Goal: Task Accomplishment & Management: Manage account settings

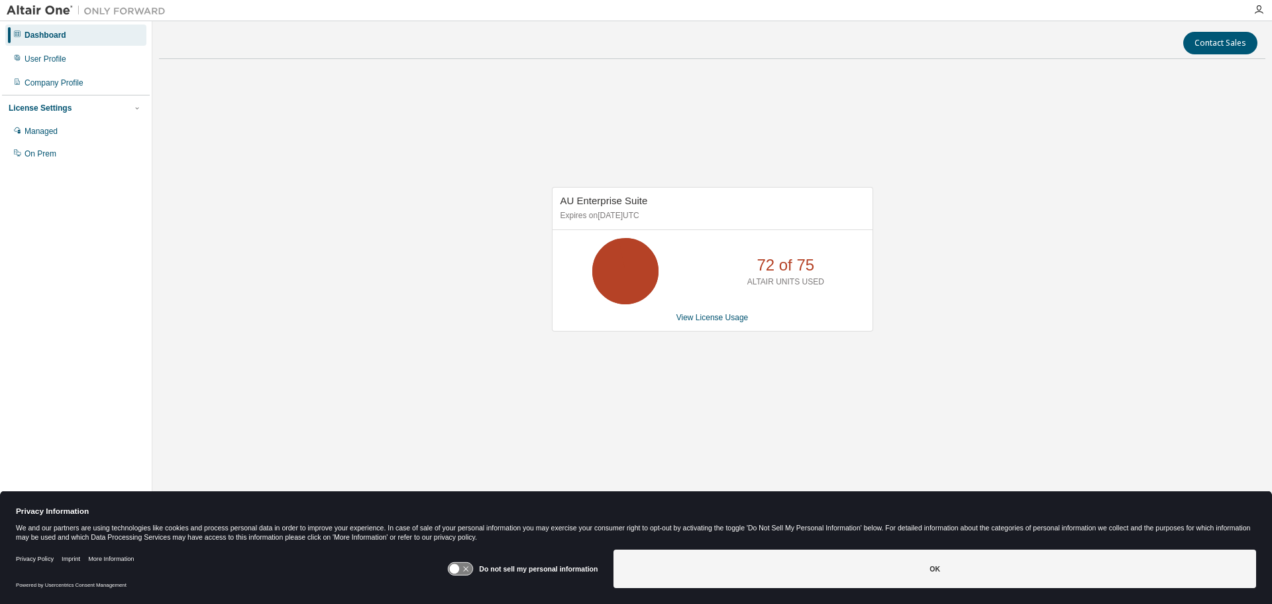
click at [986, 193] on div "AU Enterprise Suite Expires on November 30, 2025 UTC 72 of 75 ALTAIR UNITS USED…" at bounding box center [712, 266] width 1106 height 392
click at [712, 316] on link "View License Usage" at bounding box center [712, 317] width 72 height 9
click at [942, 205] on div "AU Enterprise Suite Expires on [DATE] UTC 72 of 75 ALTAIR UNITS USED View Licen…" at bounding box center [712, 266] width 1106 height 392
click at [486, 162] on div "AU Enterprise Suite Expires on [DATE] UTC 72 of 75 ALTAIR UNITS USED View Licen…" at bounding box center [712, 266] width 1106 height 392
drag, startPoint x: 995, startPoint y: 302, endPoint x: 988, endPoint y: 291, distance: 13.4
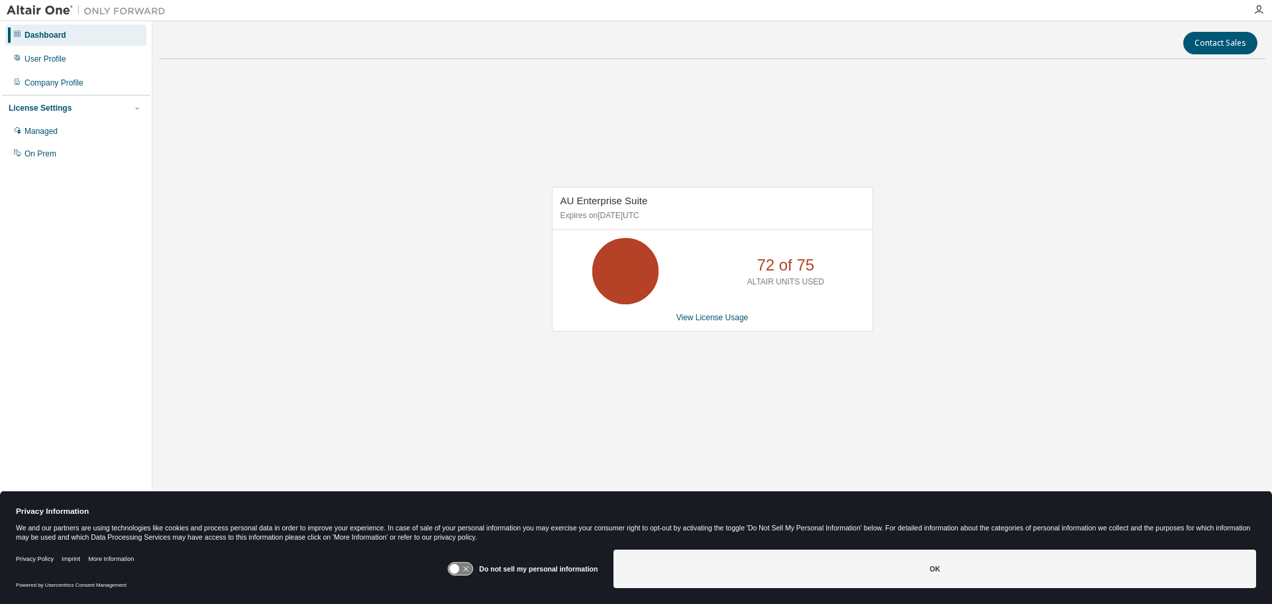
click at [996, 302] on div "AU Enterprise Suite Expires on November 30, 2025 UTC 72 of 75 ALTAIR UNITS USED…" at bounding box center [712, 266] width 1106 height 392
click at [448, 127] on div "AU Enterprise Suite Expires on November 30, 2025 UTC 72 of 75 ALTAIR UNITS USED…" at bounding box center [712, 266] width 1106 height 392
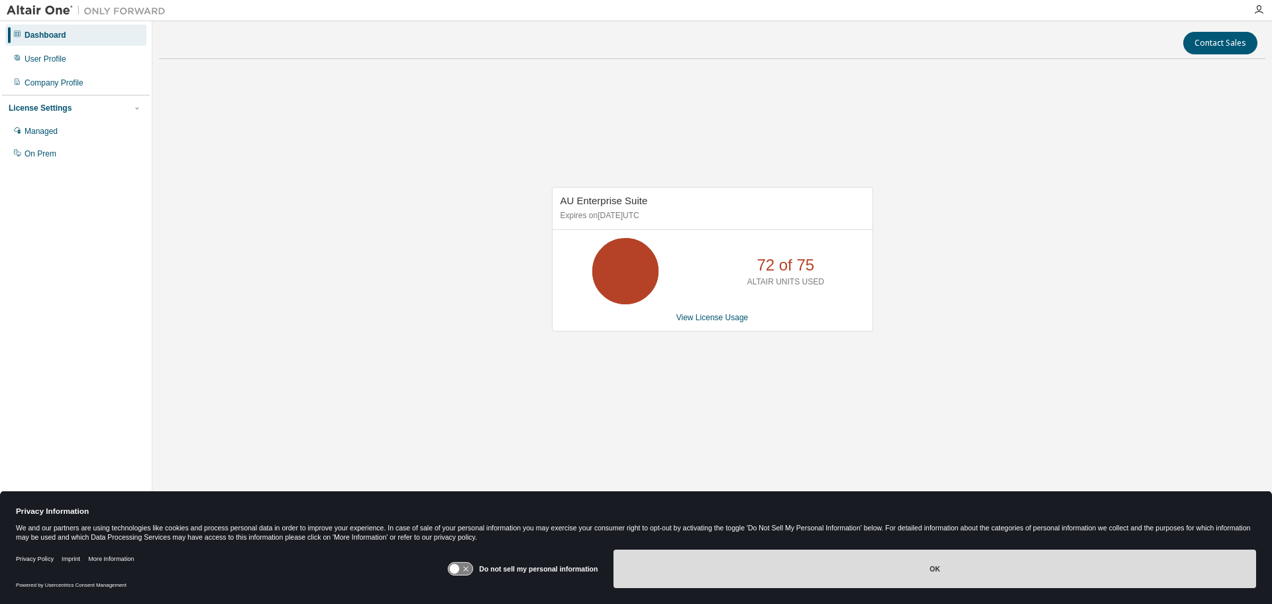
click at [784, 559] on button "OK" at bounding box center [934, 568] width 643 height 38
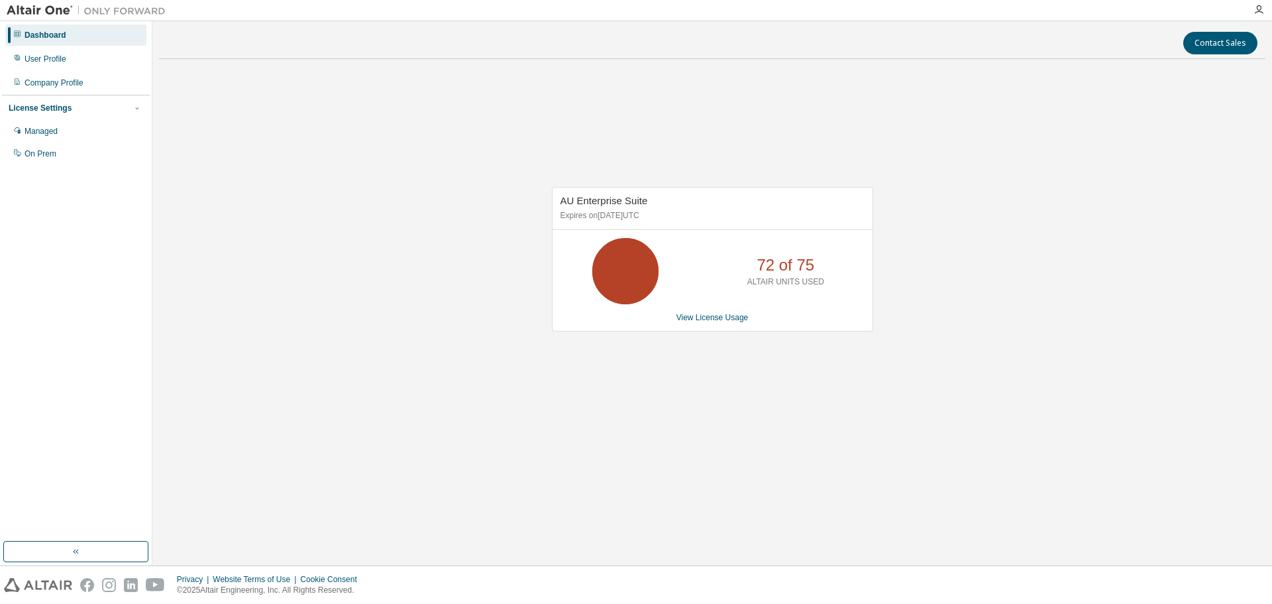
click at [859, 431] on div "AU Enterprise Suite Expires on November 30, 2025 UTC 72 of 75 ALTAIR UNITS USED…" at bounding box center [712, 266] width 1106 height 392
click at [794, 480] on div "Contact Sales AU Enterprise Suite Expires on November 30, 2025 UTC 72 of 75 ALT…" at bounding box center [712, 293] width 1106 height 531
click at [986, 134] on div "AU Enterprise Suite Expires on [DATE] UTC 72 of 75 ALTAIR UNITS USED View Licen…" at bounding box center [712, 266] width 1106 height 392
click at [718, 320] on link "View License Usage" at bounding box center [712, 317] width 72 height 9
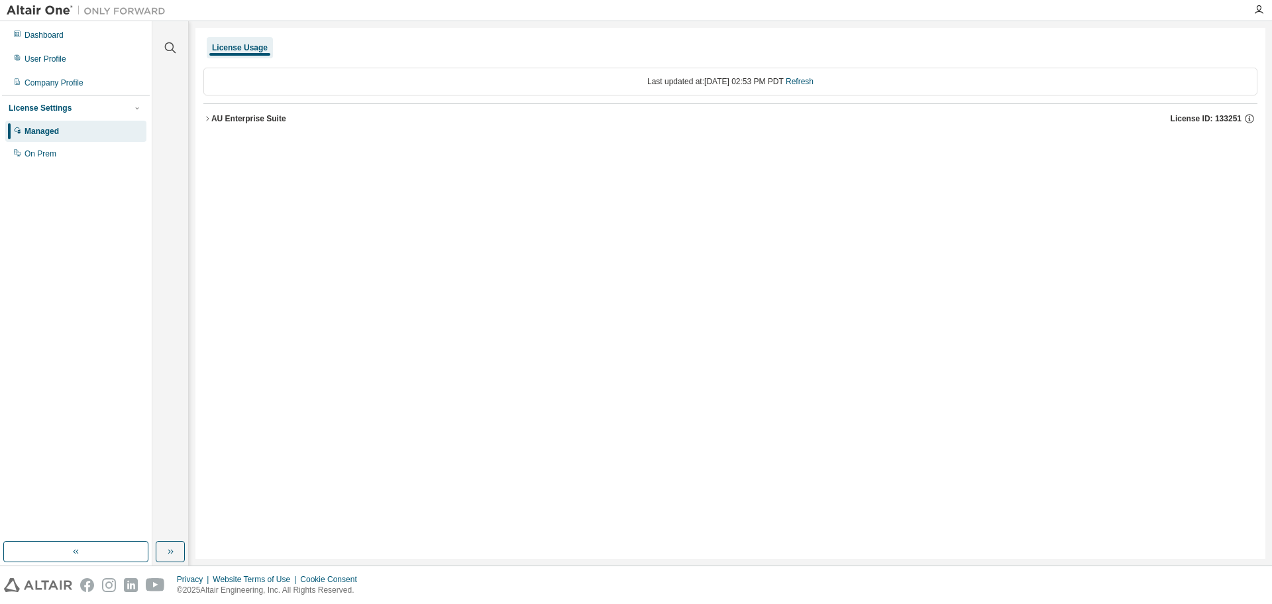
click at [233, 115] on div "AU Enterprise Suite" at bounding box center [248, 118] width 75 height 11
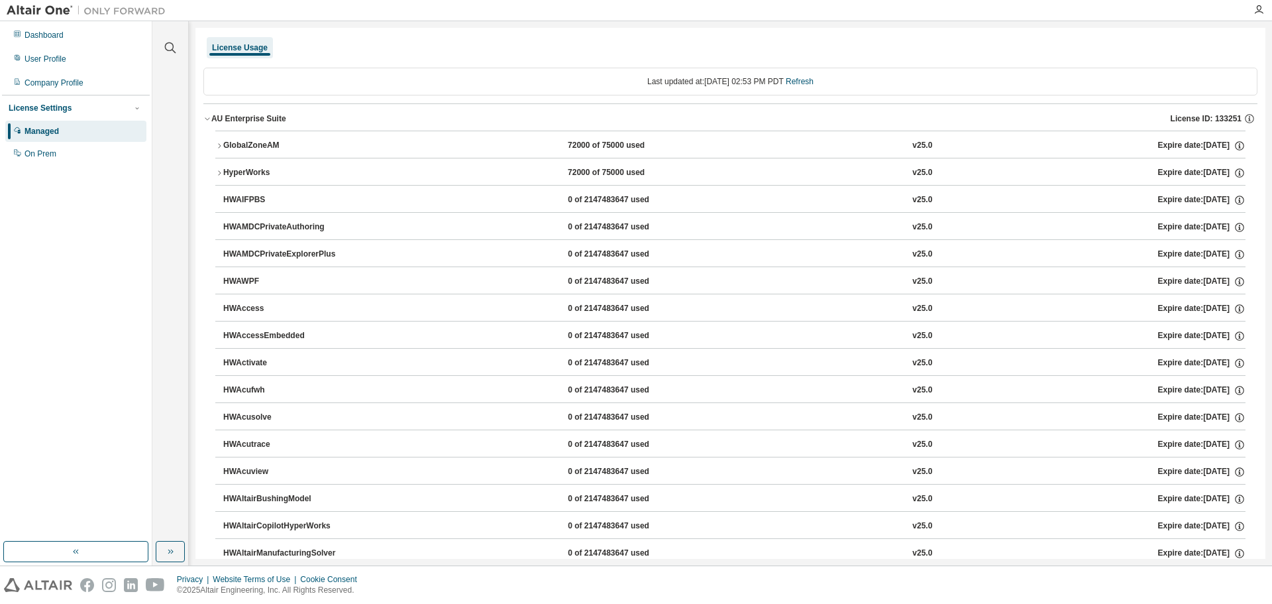
click at [222, 142] on icon "button" at bounding box center [219, 146] width 8 height 8
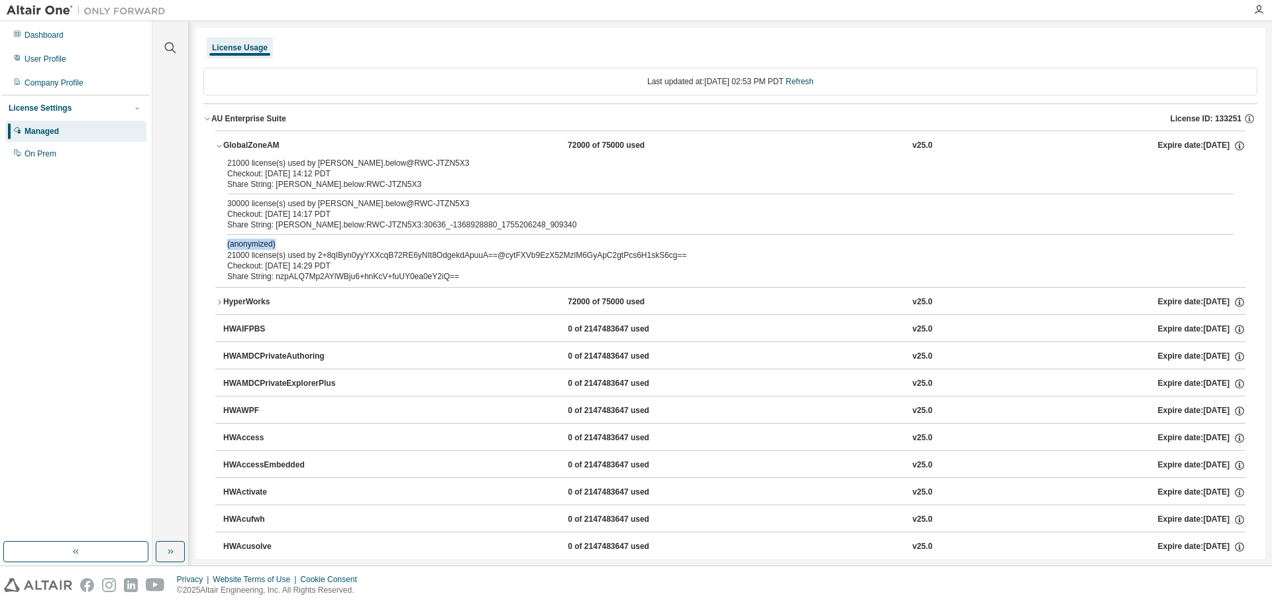
drag, startPoint x: 228, startPoint y: 245, endPoint x: 282, endPoint y: 242, distance: 53.8
click at [282, 242] on p "(anonymized)" at bounding box center [714, 243] width 975 height 11
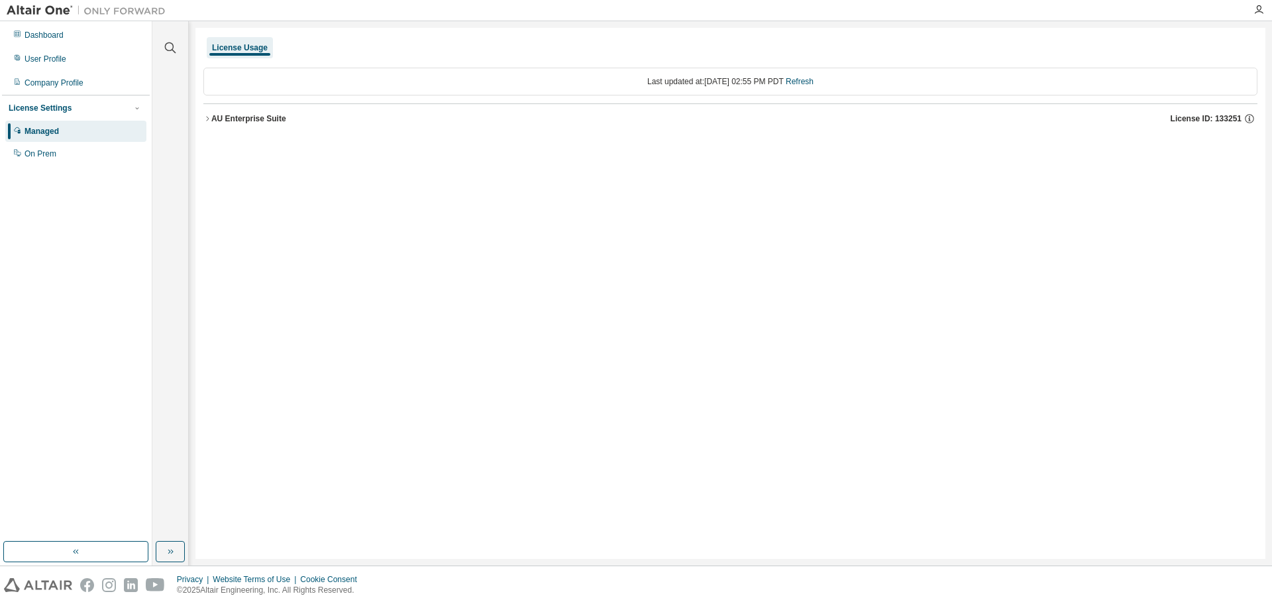
click at [204, 115] on icon "button" at bounding box center [207, 119] width 8 height 8
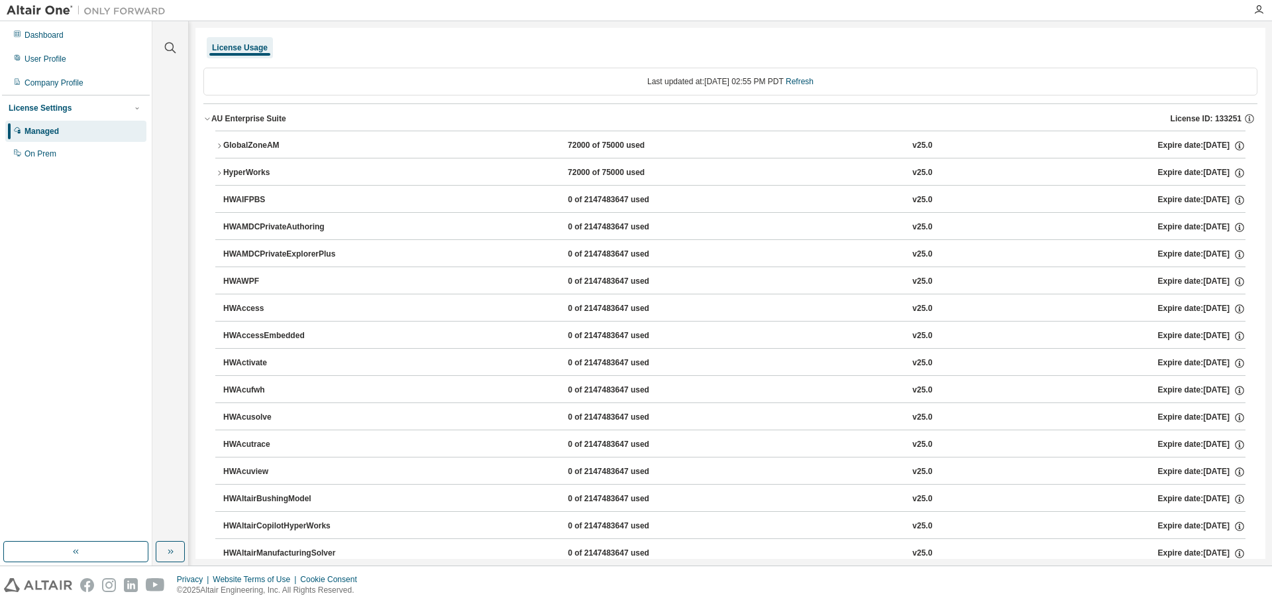
click at [217, 169] on icon "button" at bounding box center [219, 173] width 8 height 8
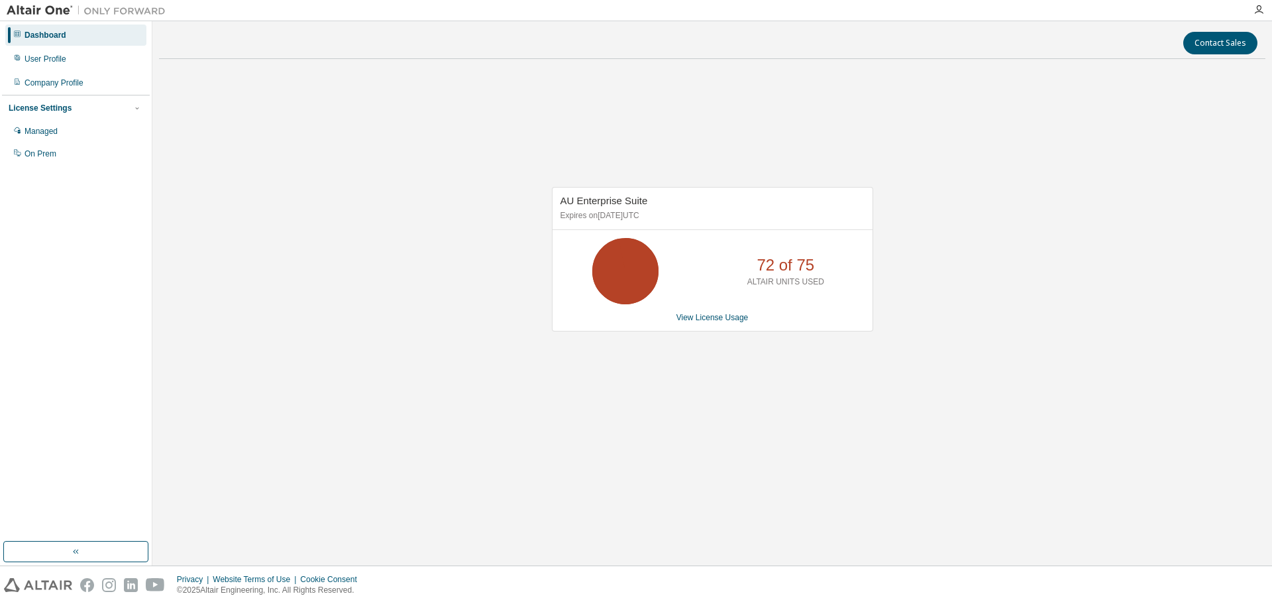
click at [394, 229] on div "AU Enterprise Suite Expires on [DATE] UTC 72 of 75 ALTAIR UNITS USED View Licen…" at bounding box center [712, 266] width 1106 height 392
drag, startPoint x: 759, startPoint y: 265, endPoint x: 831, endPoint y: 265, distance: 72.2
click at [831, 265] on div "72 of 75 ALTAIR UNITS USED" at bounding box center [786, 271] width 106 height 66
drag, startPoint x: 303, startPoint y: 97, endPoint x: 278, endPoint y: 76, distance: 32.5
click at [304, 97] on div "AU Enterprise Suite Expires on November 30, 2025 UTC 72 of 75 ALTAIR UNITS USED…" at bounding box center [712, 266] width 1106 height 392
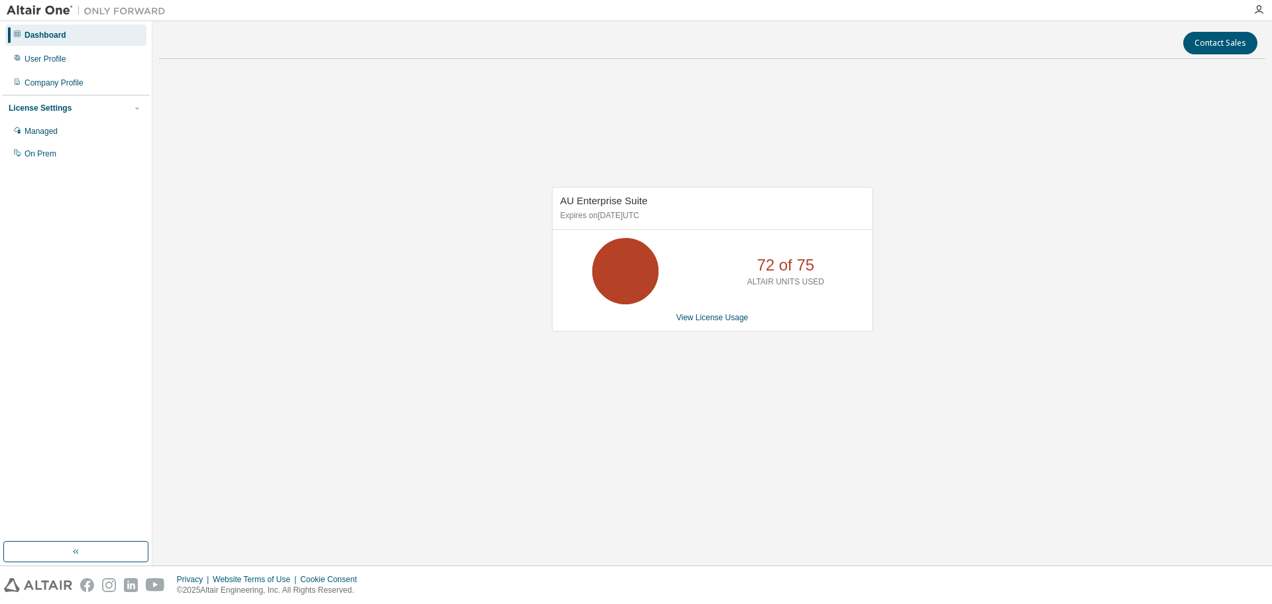
click at [394, 164] on div "AU Enterprise Suite Expires on [DATE] UTC 72 of 75 ALTAIR UNITS USED View Licen…" at bounding box center [712, 266] width 1106 height 392
click at [1105, 248] on div "AU Enterprise Suite Expires on [DATE] UTC 72 of 75 ALTAIR UNITS USED View Licen…" at bounding box center [712, 266] width 1106 height 392
click at [888, 384] on div "AU Enterprise Suite Expires on [DATE] UTC 72 of 75 ALTAIR UNITS USED View Licen…" at bounding box center [712, 266] width 1106 height 392
click at [421, 286] on div "AU Enterprise Suite Expires on November 30, 2025 UTC 72 of 75 ALTAIR UNITS USED…" at bounding box center [712, 266] width 1106 height 392
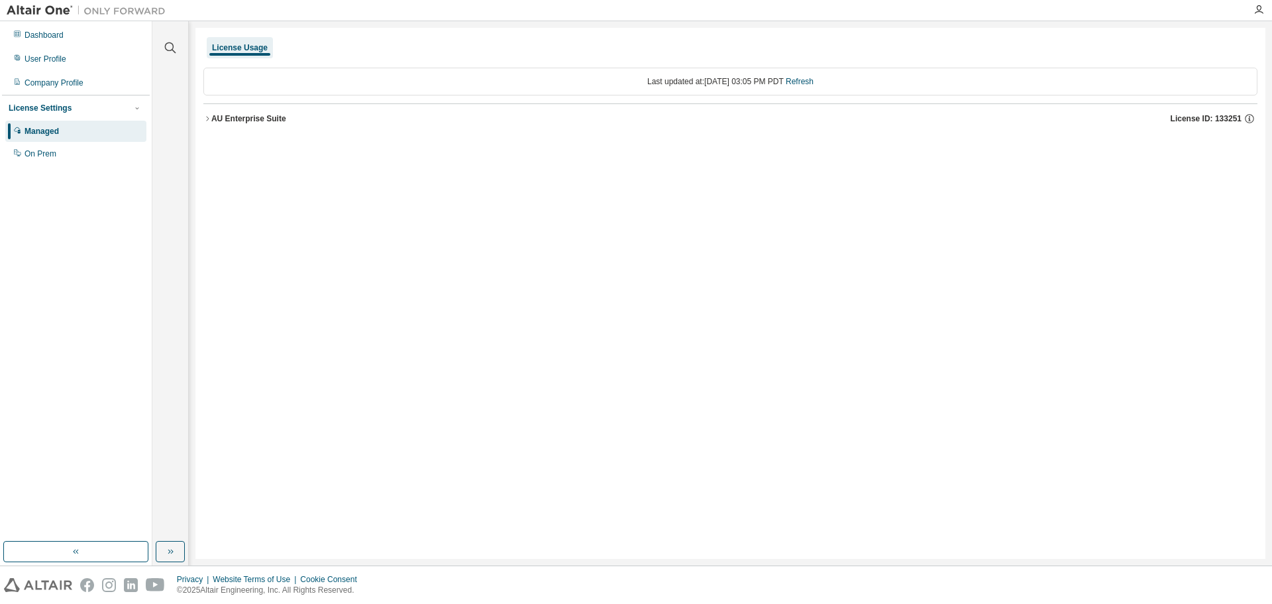
click at [208, 116] on icon "button" at bounding box center [207, 119] width 8 height 8
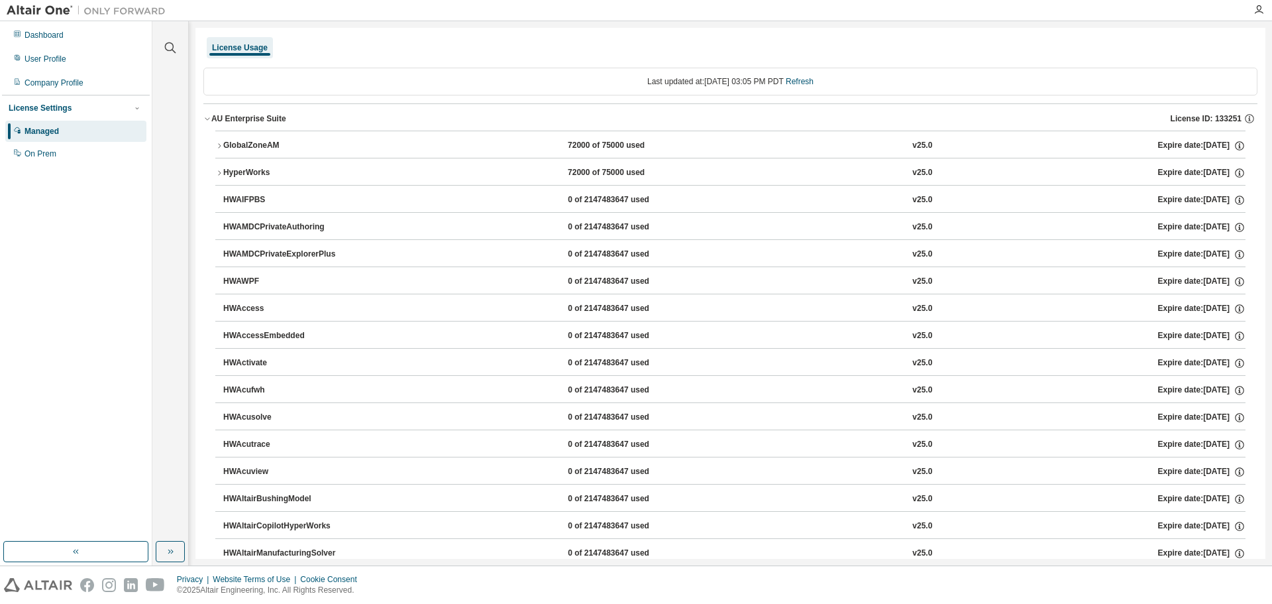
click at [217, 168] on button "HyperWorks 72000 of 75000 used v25.0 Expire date: 2025-11-30" at bounding box center [730, 172] width 1030 height 29
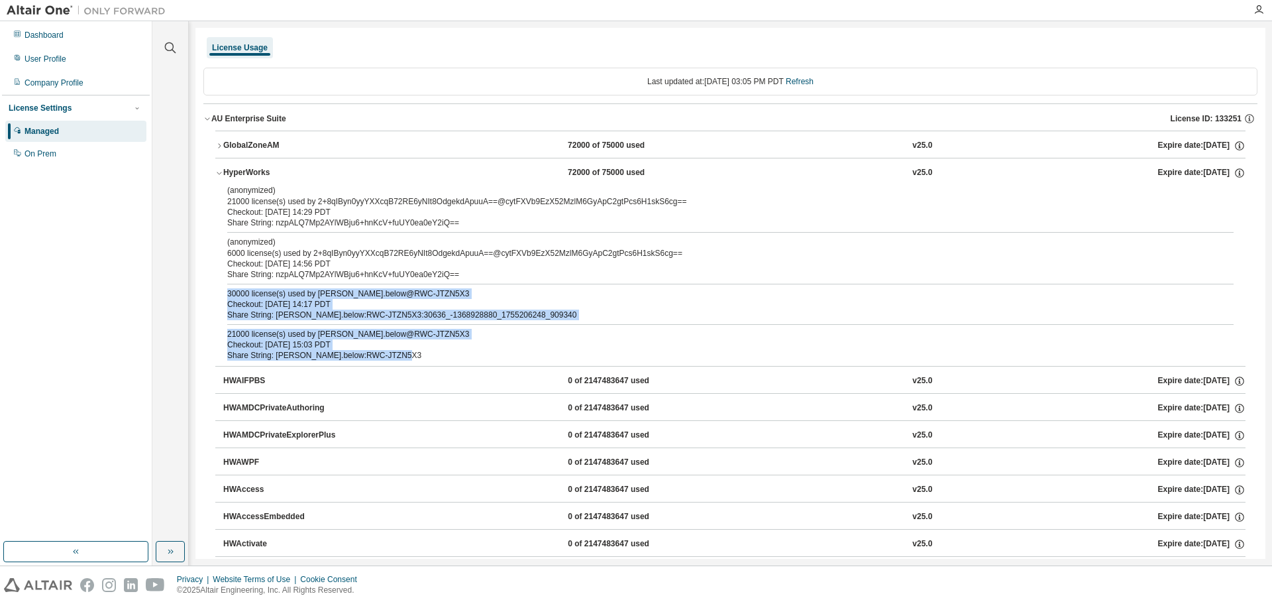
drag, startPoint x: 229, startPoint y: 295, endPoint x: 566, endPoint y: 353, distance: 342.1
click at [566, 353] on div "(anonymized) 21000 license(s) used by 2+8qIByn0yyYXXcqB72RE6yNIt8OdgekdApuuA==@…" at bounding box center [730, 275] width 1030 height 181
click at [691, 290] on div "30000 license(s) used by christopher.below@RWC-JTZN5X3" at bounding box center [714, 293] width 975 height 11
click at [543, 311] on div "Share String: christopher.below:RWC-JTZN5X3:30636_-1368928880_1755206248_909340" at bounding box center [714, 314] width 975 height 11
click at [484, 344] on div "Checkout: 2025-08-14 15:03 PDT" at bounding box center [714, 344] width 975 height 11
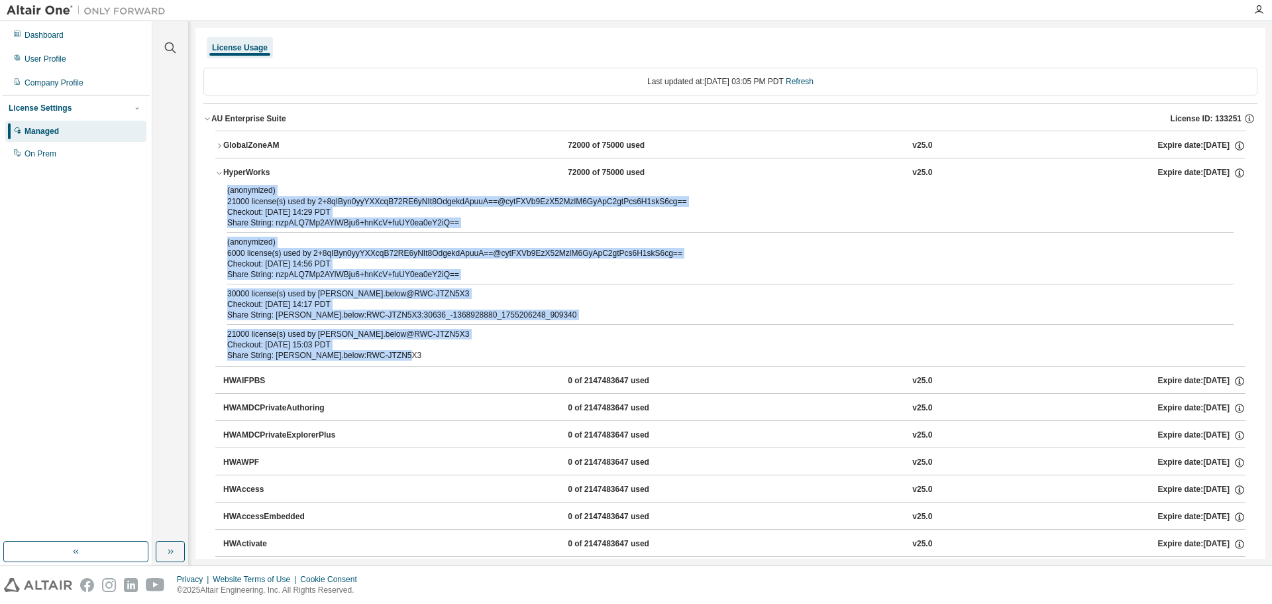
drag, startPoint x: 395, startPoint y: 355, endPoint x: 219, endPoint y: 189, distance: 242.3
click at [219, 189] on div "(anonymized) 21000 license(s) used by 2+8qIByn0yyYXXcqB72RE6yNIt8OdgekdApuuA==@…" at bounding box center [730, 275] width 1030 height 181
click at [843, 266] on div "Checkout: 2025-08-14 14:56 PDT" at bounding box center [714, 263] width 975 height 11
click at [918, 276] on div "Share String: nzpALQ7Mp2AYlWBju6+hnKcV+fuUY0ea0eY2iQ==" at bounding box center [714, 274] width 975 height 11
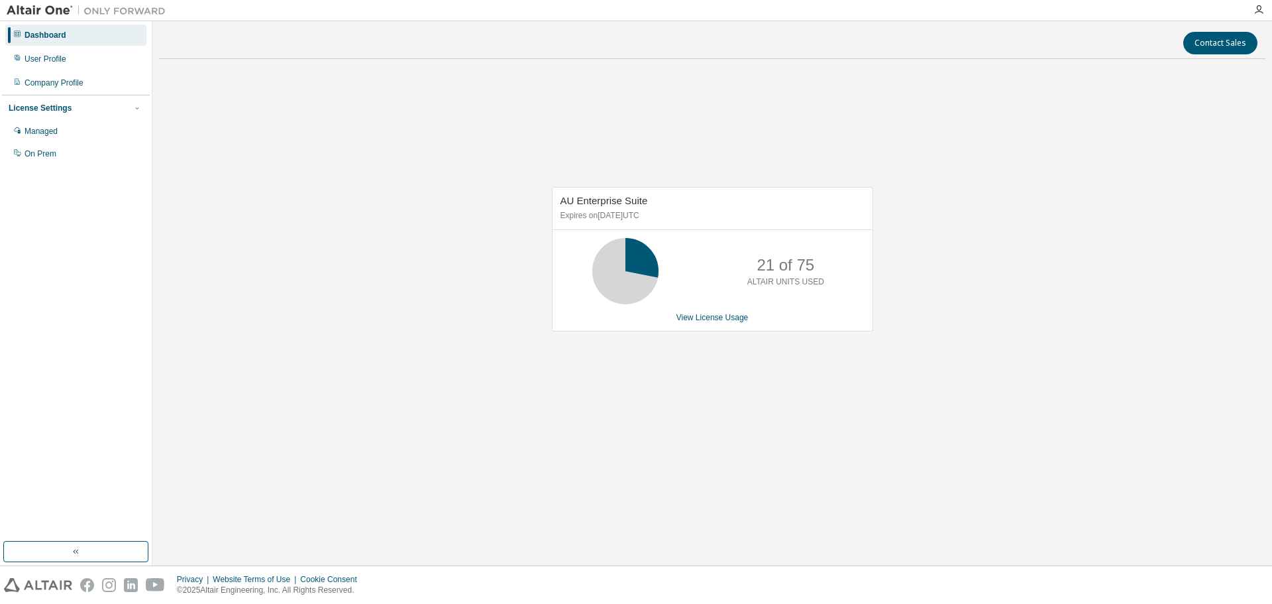
click at [892, 131] on div "AU Enterprise Suite Expires on [DATE] UTC 21 of 75 ALTAIR UNITS USED View Licen…" at bounding box center [712, 266] width 1106 height 392
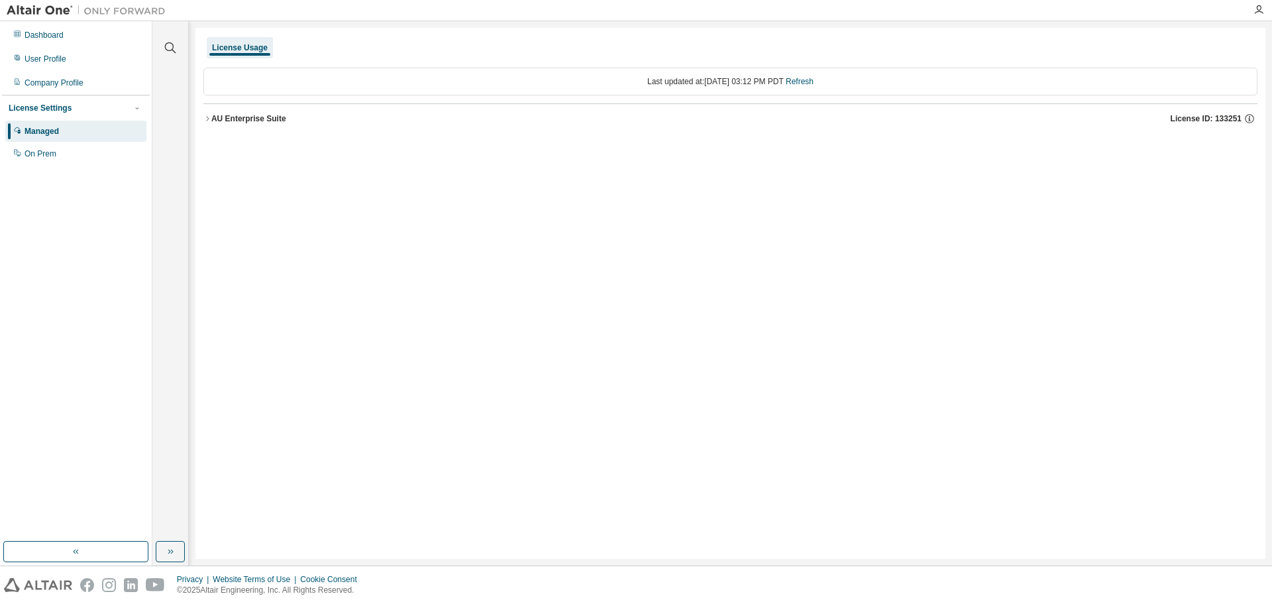
click at [211, 117] on div "AU Enterprise Suite" at bounding box center [248, 118] width 75 height 11
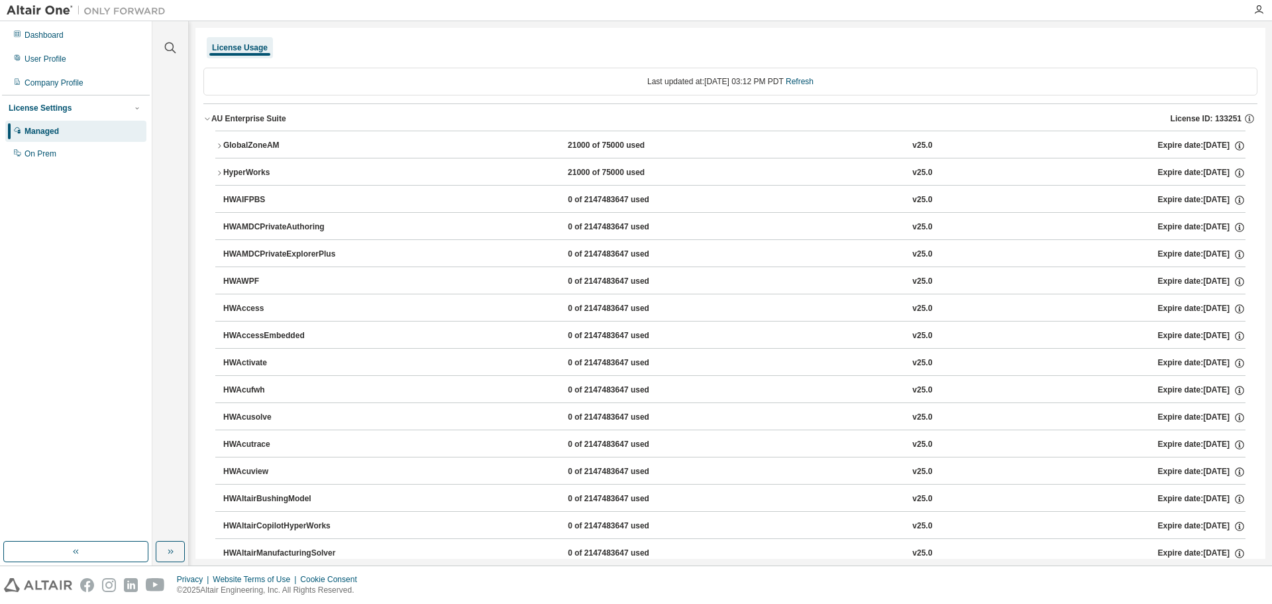
click at [225, 148] on div "GlobalZoneAM" at bounding box center [282, 146] width 119 height 12
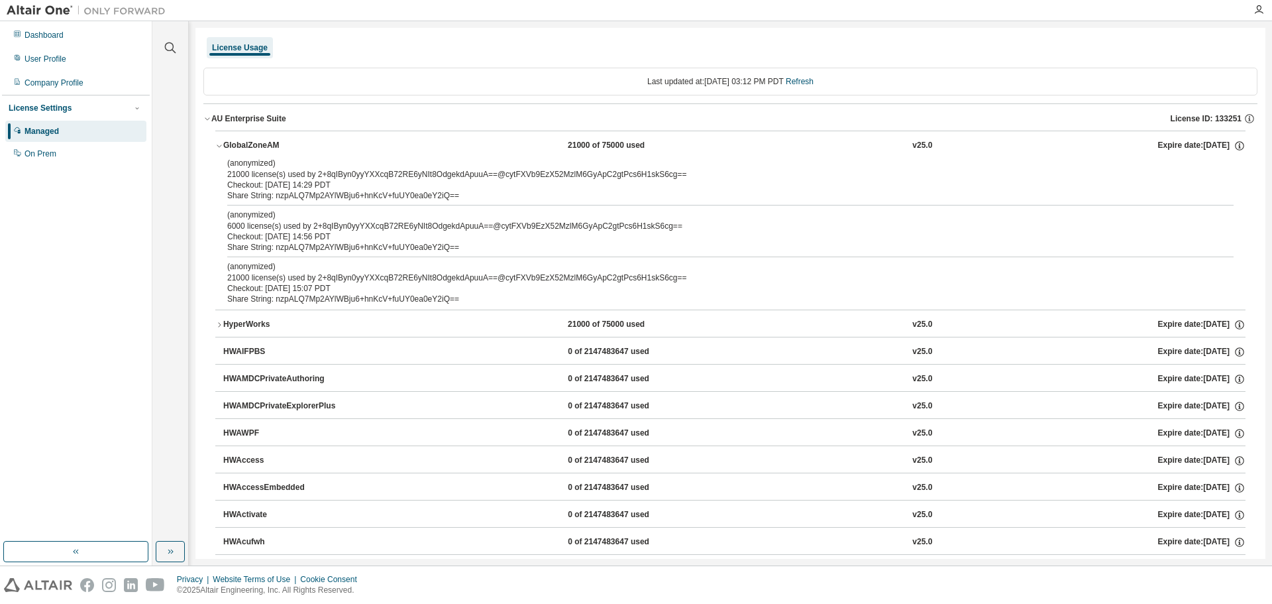
click at [222, 324] on icon "button" at bounding box center [219, 325] width 8 height 8
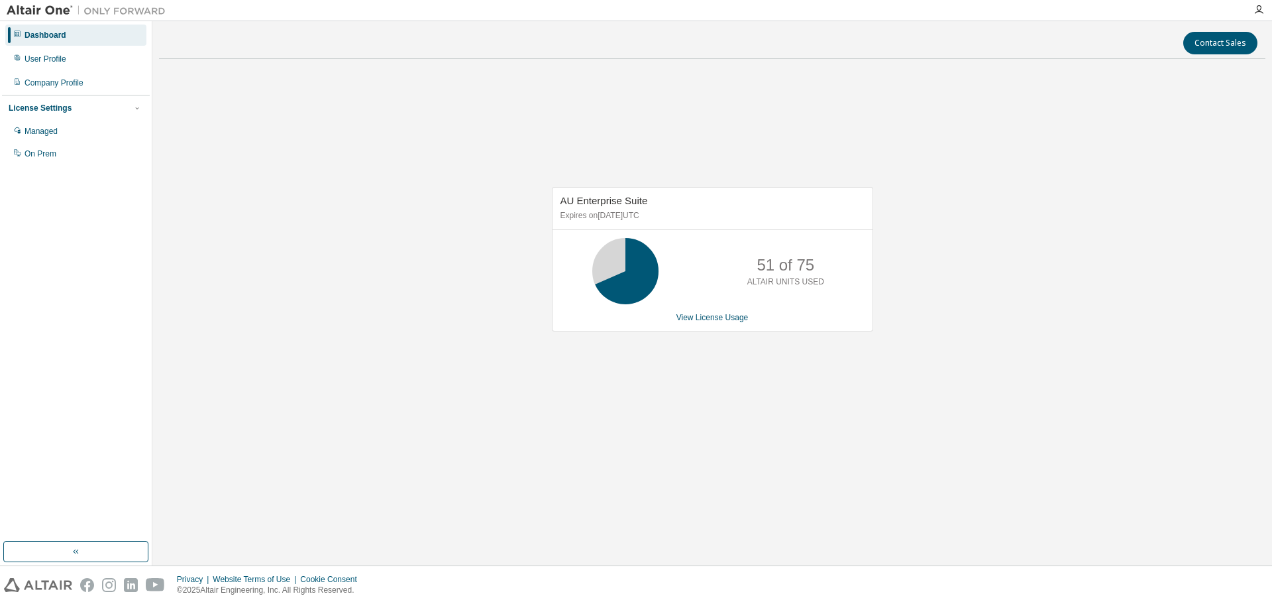
click at [844, 142] on div "AU Enterprise Suite Expires on November 30, 2025 UTC 51 of 75 ALTAIR UNITS USED…" at bounding box center [712, 266] width 1106 height 392
